Goal: Ask a question: Seek information or help from site administrators or community

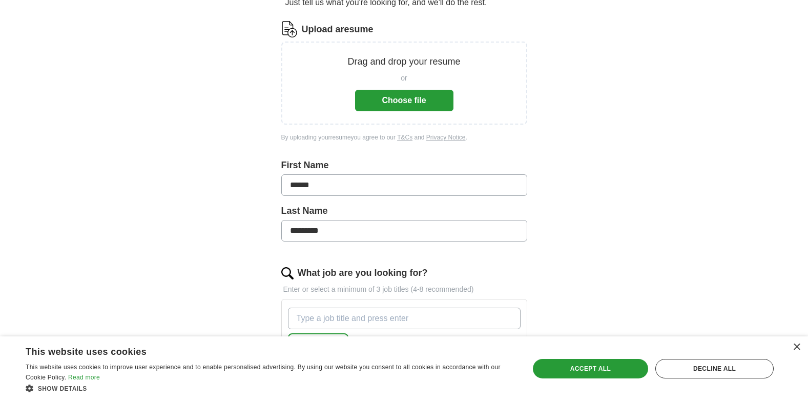
scroll to position [135, 0]
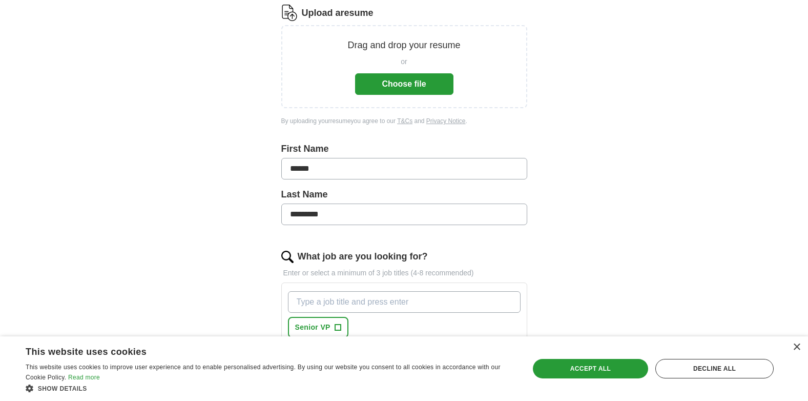
click at [405, 304] on input "What job are you looking for?" at bounding box center [404, 302] width 233 height 22
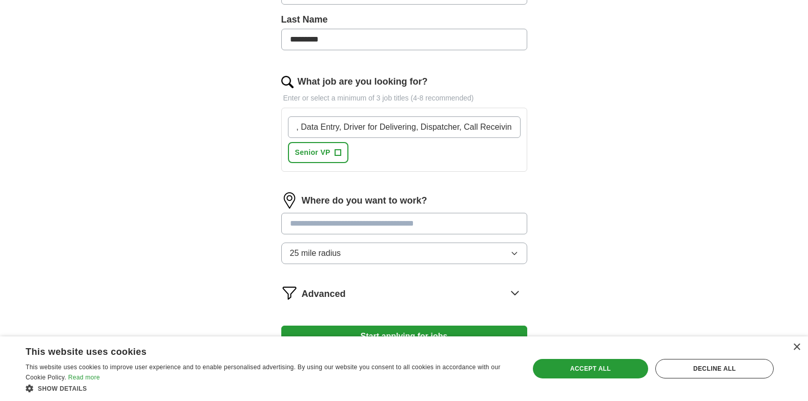
scroll to position [0, 240]
click at [459, 126] on input "Customer Service Representative, Warehouse Worker, Mailroom, Data Entry, Driver…" at bounding box center [404, 127] width 233 height 22
click at [512, 127] on input "Customer Service Representative, Warehouse Worker, Mailroom, Data Entry, Driver…" at bounding box center [404, 127] width 233 height 22
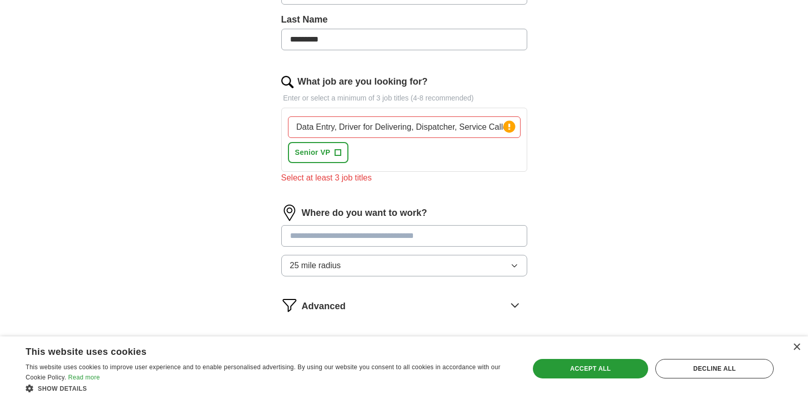
scroll to position [0, 0]
click at [517, 135] on input "Customer Service Representative, Warehouse Worker, Mailroom, Data Entry, Driver…" at bounding box center [404, 127] width 233 height 22
type input "Customer Service Representative, Warehouse Workeoom, Data Entry, Driver for Del…"
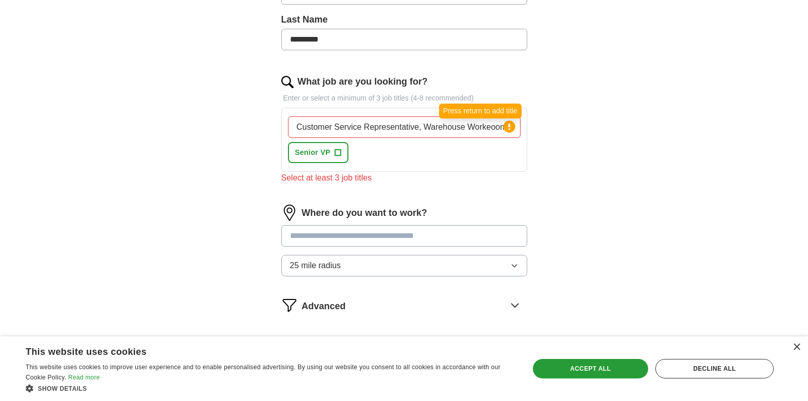
click at [510, 128] on circle at bounding box center [509, 126] width 12 height 12
click at [497, 125] on input "Customer Service Representative, Warehouse Workeoom, Data Entry, Driver for Del…" at bounding box center [404, 127] width 233 height 22
click at [502, 127] on icon at bounding box center [509, 126] width 14 height 14
click at [497, 123] on input "om, Data Entry, Driver for Delivering, Dispatcher, Service Calleiving" at bounding box center [404, 127] width 233 height 22
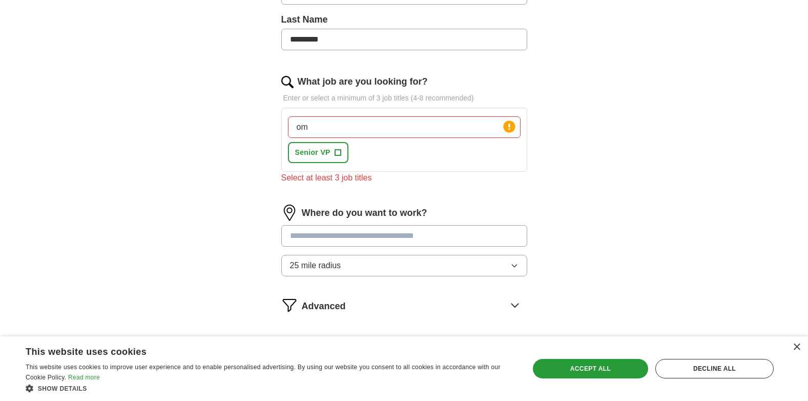
type input "o"
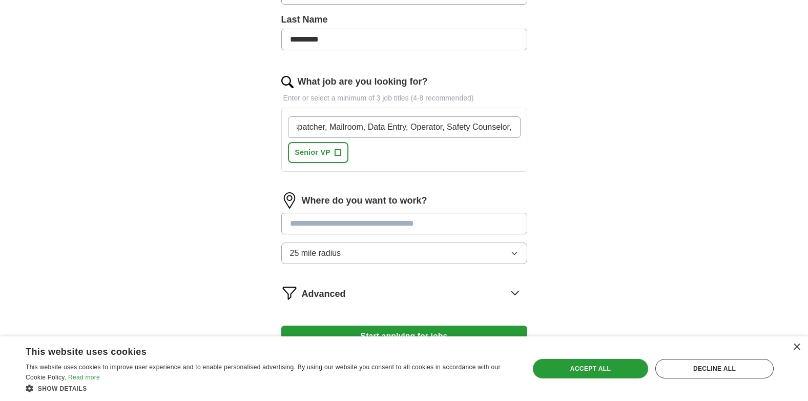
scroll to position [0, 197]
type input "Delivery Driver, Customer Service Representative, Dispatcher, Mailroom, Data En…"
